Goal: Task Accomplishment & Management: Use online tool/utility

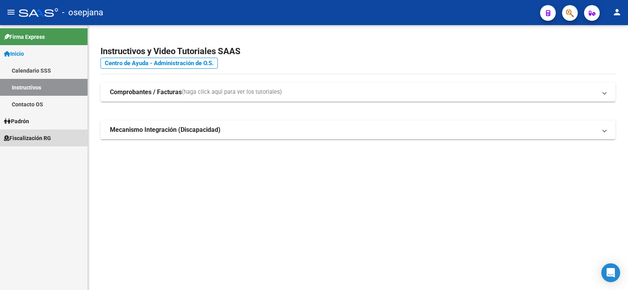
click at [35, 139] on span "Fiscalización RG" at bounding box center [27, 138] width 47 height 9
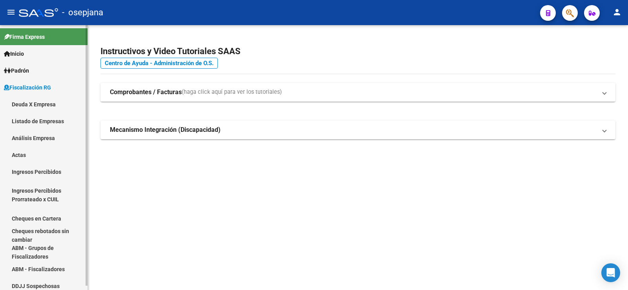
click at [28, 136] on link "Análisis Empresa" at bounding box center [43, 137] width 87 height 17
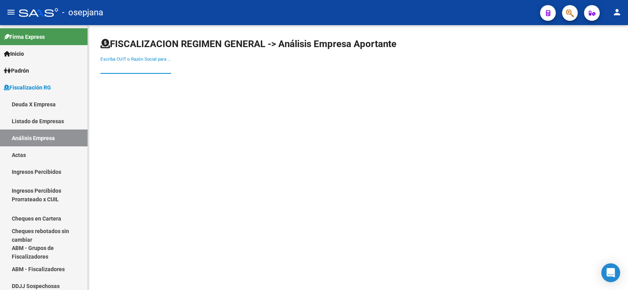
click at [128, 70] on input "Escriba CUIT o Razón Social para buscar" at bounding box center [135, 67] width 71 height 7
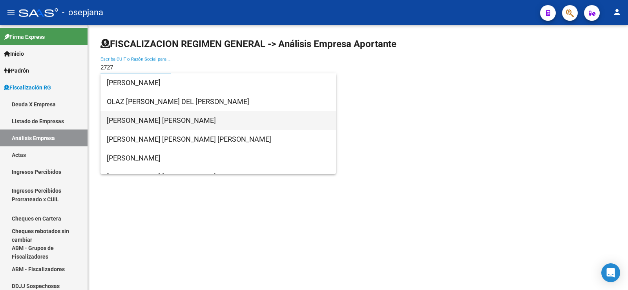
type input "2727"
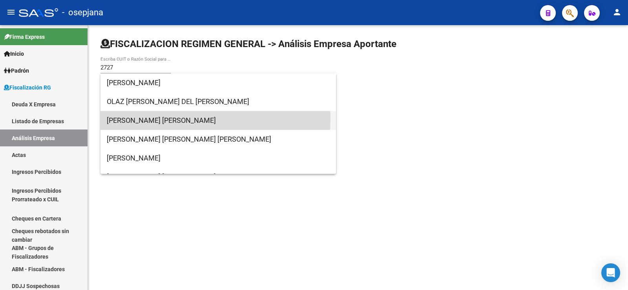
click at [148, 118] on span "[PERSON_NAME] [PERSON_NAME]" at bounding box center [218, 120] width 223 height 19
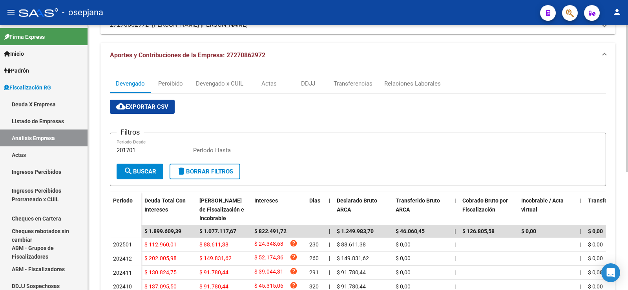
scroll to position [17, 0]
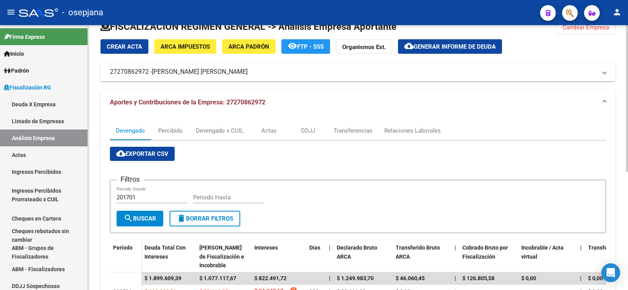
click at [446, 45] on span "Generar informe de deuda" at bounding box center [455, 46] width 82 height 7
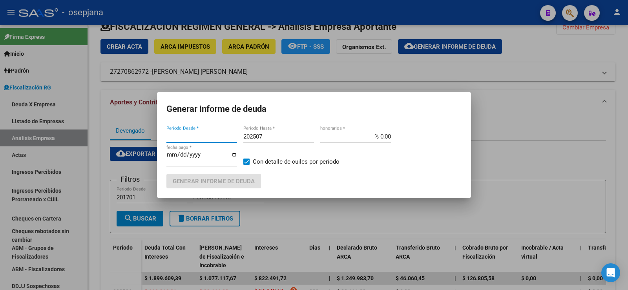
type input "202305"
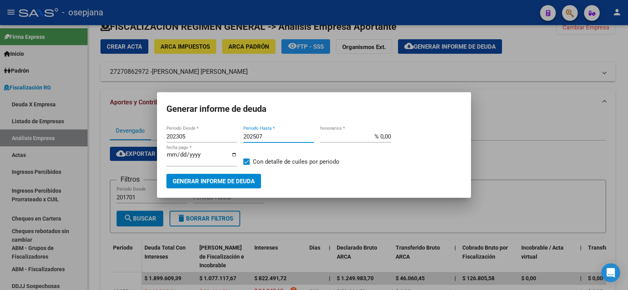
click at [264, 135] on input "202507" at bounding box center [278, 136] width 71 height 7
type input "202509"
click at [387, 137] on input "% 0,00" at bounding box center [355, 136] width 71 height 7
type input "% 10,00"
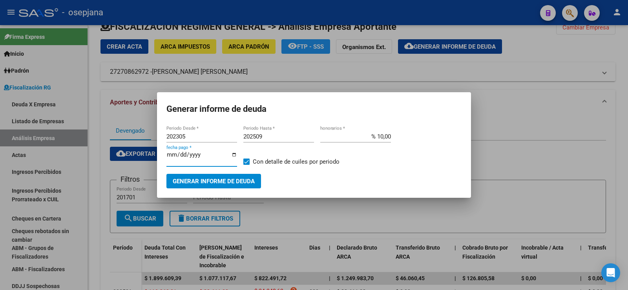
click at [180, 156] on input "[DATE]" at bounding box center [201, 157] width 71 height 13
type input "[DATE]"
click at [199, 182] on span "Generar informe de deuda" at bounding box center [214, 181] width 82 height 7
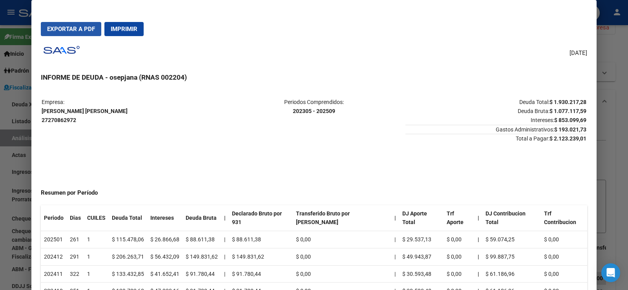
click at [67, 29] on span "Exportar a PDF" at bounding box center [71, 29] width 48 height 7
